Goal: Task Accomplishment & Management: Use online tool/utility

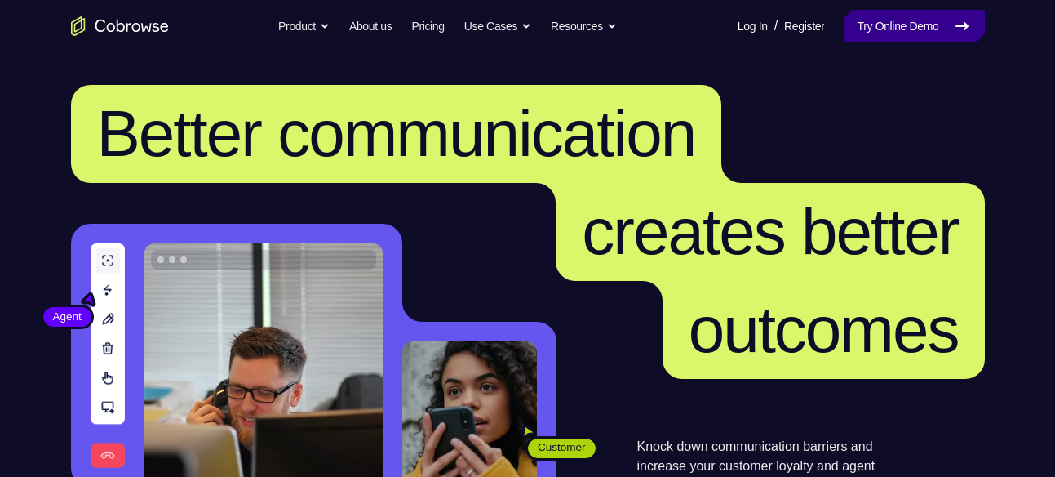
click at [915, 29] on link "Try Online Demo" at bounding box center [914, 26] width 140 height 33
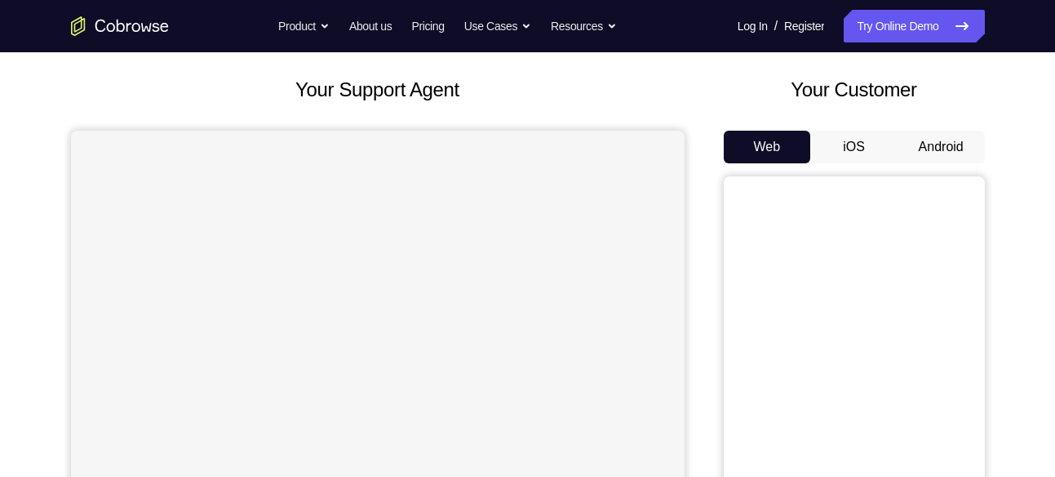
scroll to position [81, 0]
click at [954, 133] on button "Android" at bounding box center [941, 147] width 87 height 33
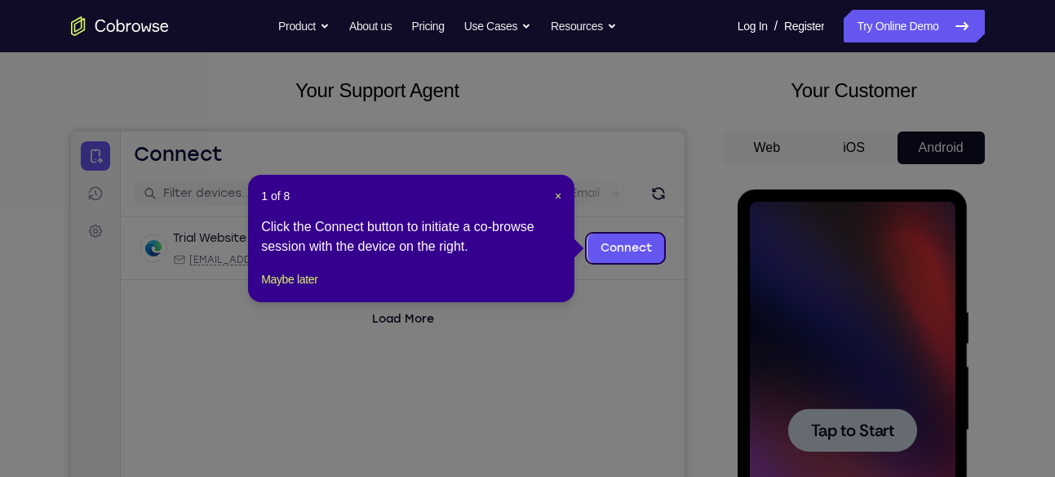
scroll to position [0, 0]
click at [625, 365] on icon at bounding box center [534, 238] width 1068 height 477
click at [556, 189] on span "×" at bounding box center [558, 195] width 7 height 13
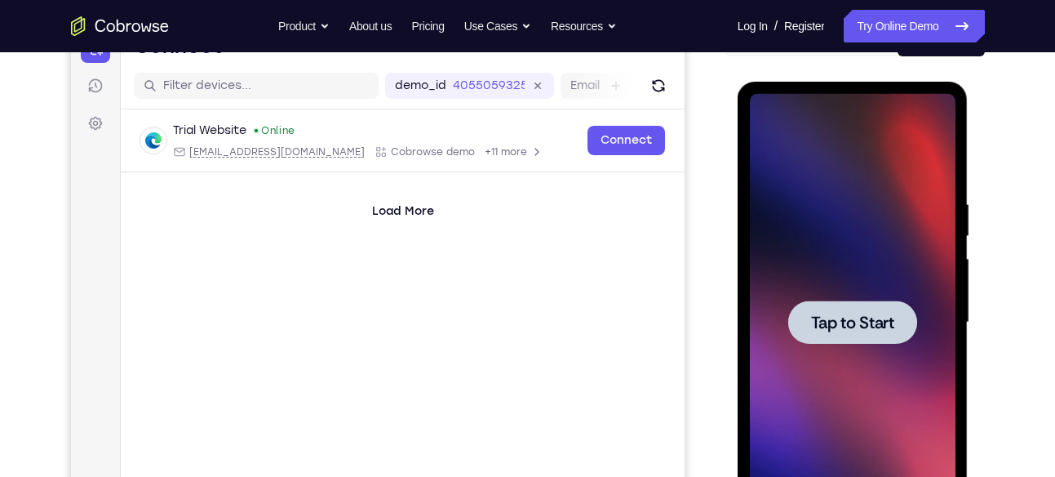
scroll to position [189, 0]
click at [867, 329] on span "Tap to Start" at bounding box center [852, 321] width 83 height 16
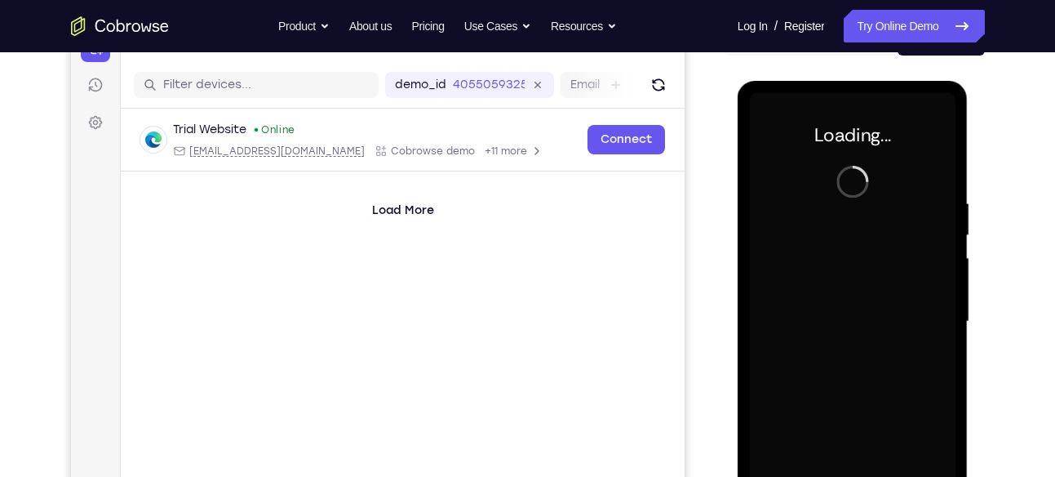
scroll to position [279, 0]
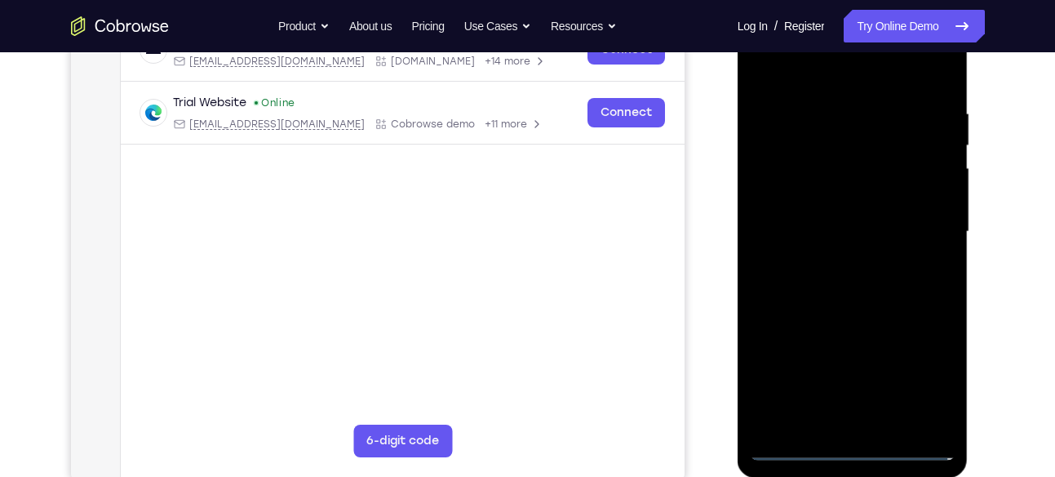
click at [853, 453] on div at bounding box center [853, 231] width 206 height 457
click at [853, 442] on div at bounding box center [853, 231] width 206 height 457
click at [917, 386] on div at bounding box center [853, 231] width 206 height 457
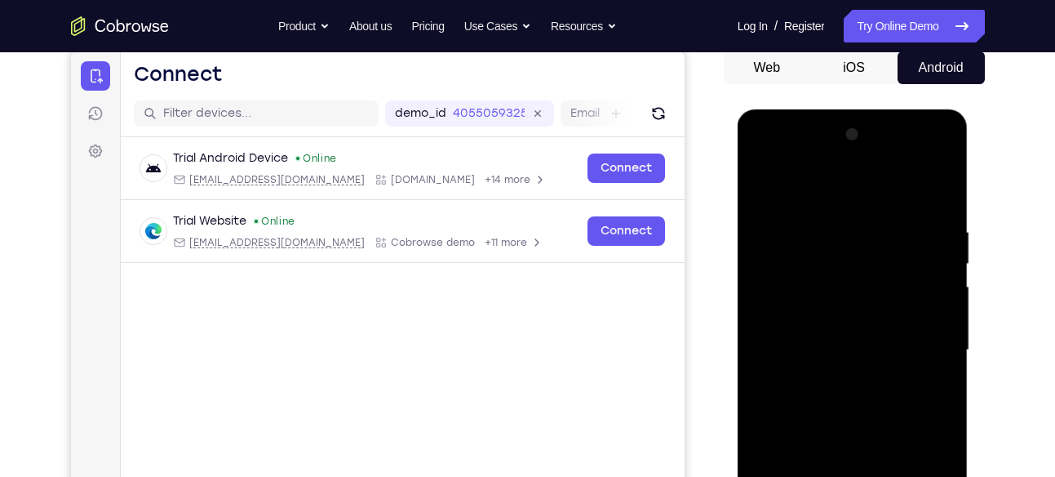
scroll to position [158, 0]
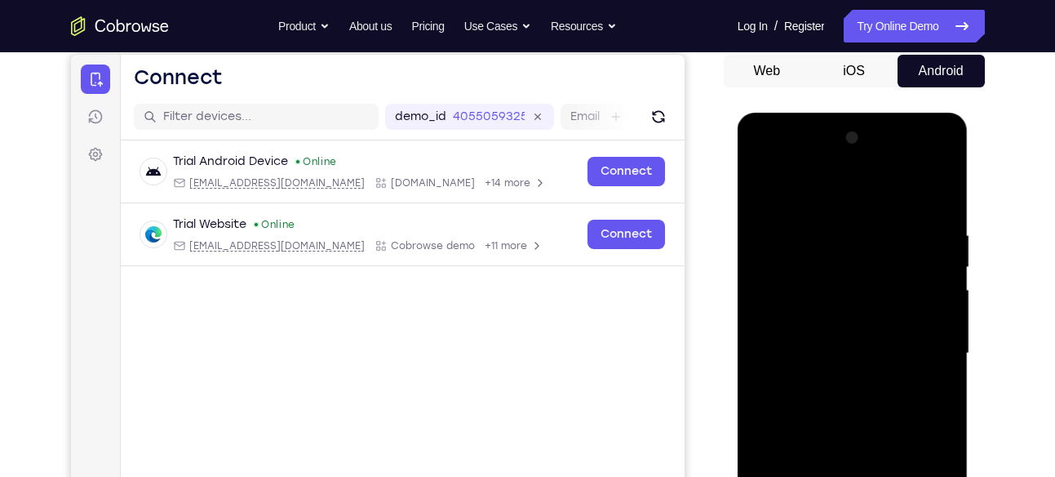
click at [770, 164] on div at bounding box center [853, 353] width 206 height 457
click at [918, 350] on div at bounding box center [853, 353] width 206 height 457
click at [838, 385] on div at bounding box center [853, 353] width 206 height 457
click at [806, 311] on div at bounding box center [853, 353] width 206 height 457
click at [812, 336] on div at bounding box center [853, 353] width 206 height 457
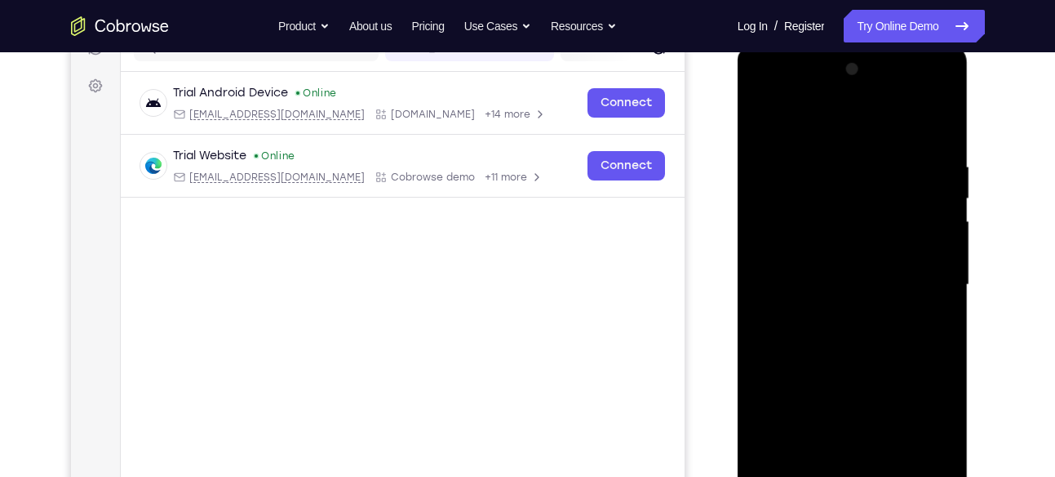
scroll to position [231, 0]
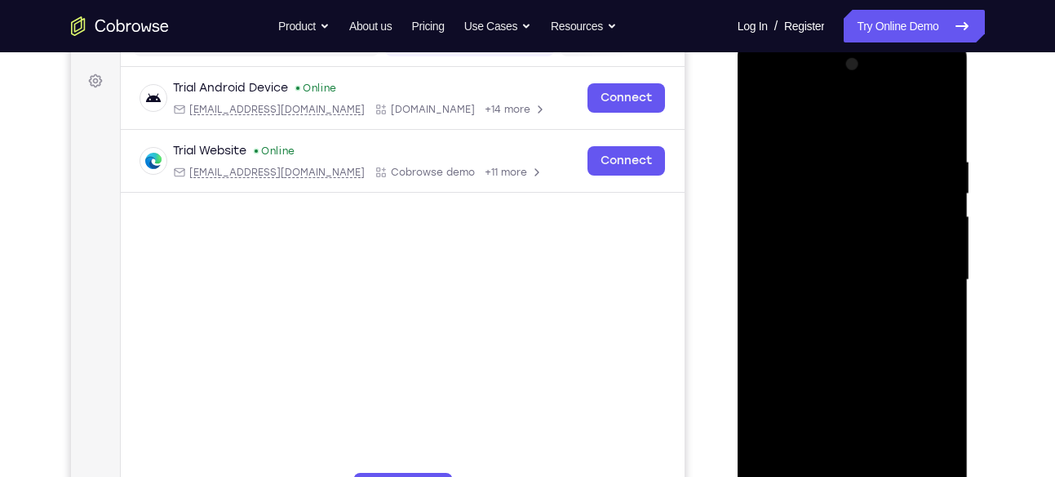
click at [932, 263] on div at bounding box center [853, 279] width 206 height 457
click at [841, 316] on div at bounding box center [853, 279] width 206 height 457
click at [907, 264] on div at bounding box center [853, 279] width 206 height 457
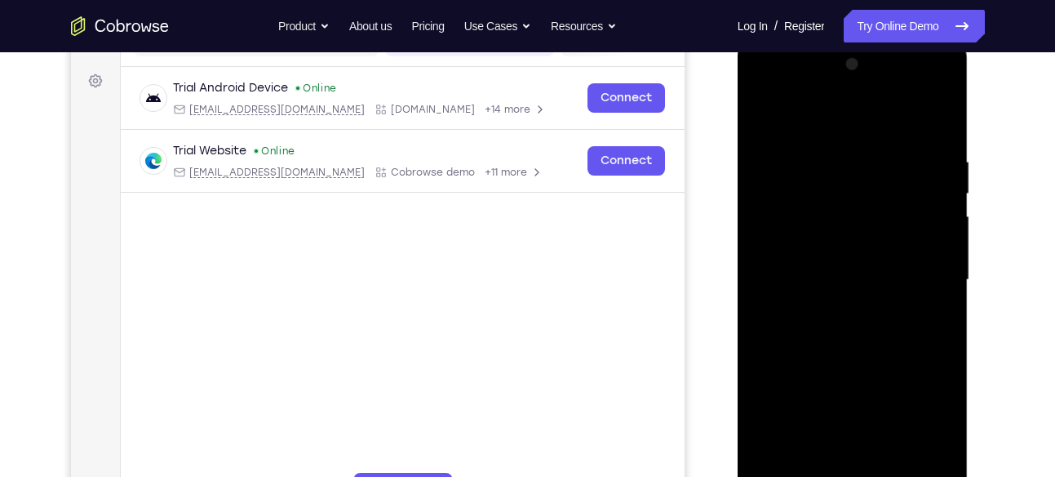
click at [854, 309] on div at bounding box center [853, 279] width 206 height 457
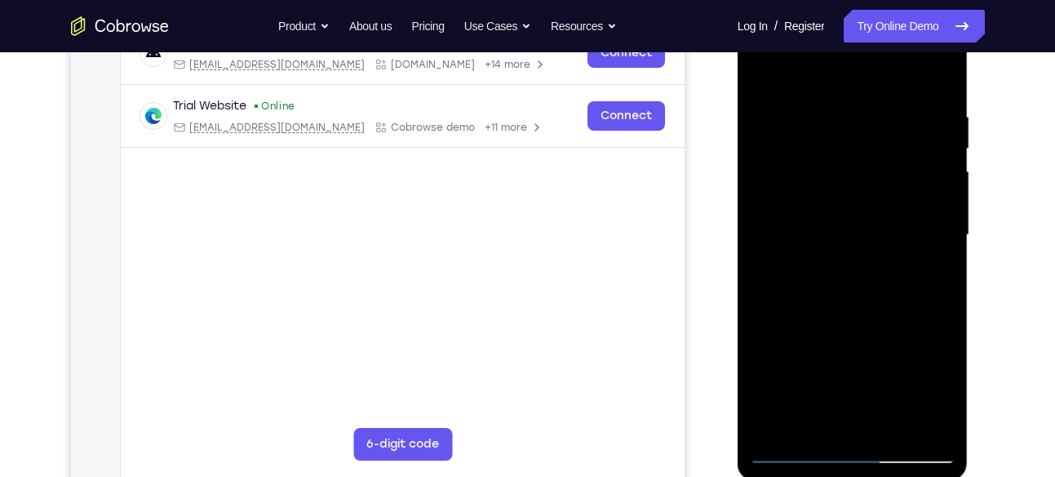
scroll to position [274, 0]
click at [836, 223] on div at bounding box center [853, 236] width 206 height 457
click at [841, 226] on div at bounding box center [853, 236] width 206 height 457
click at [801, 304] on div at bounding box center [853, 236] width 206 height 457
